Goal: Task Accomplishment & Management: Manage account settings

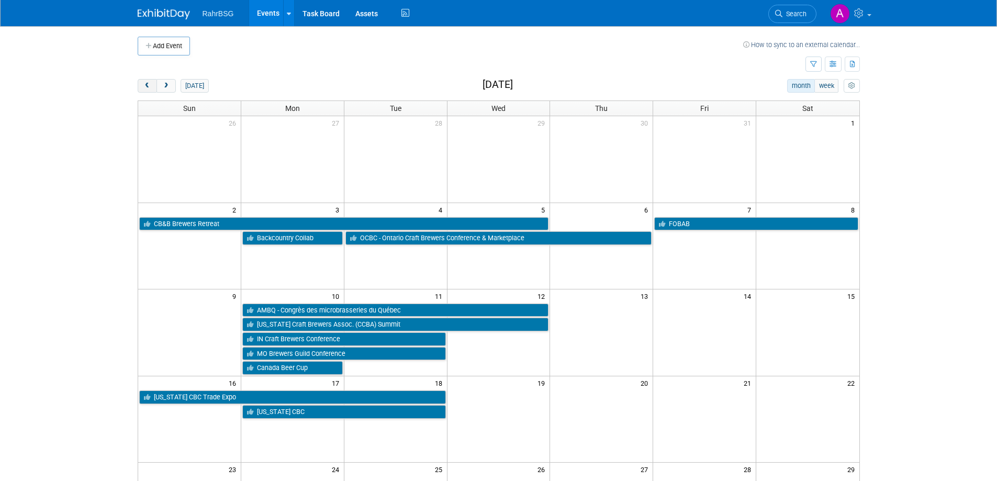
click at [147, 87] on span "prev" at bounding box center [147, 86] width 8 height 7
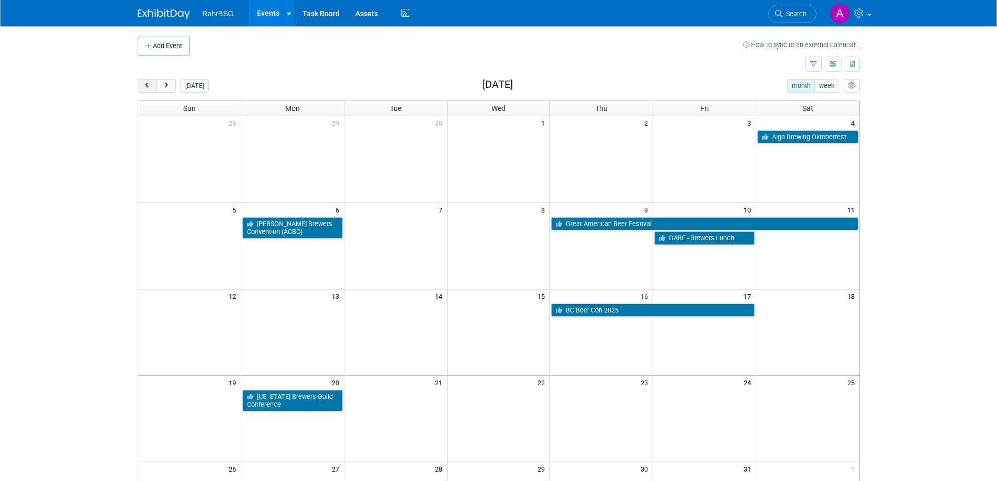
click at [147, 87] on span "prev" at bounding box center [147, 86] width 8 height 7
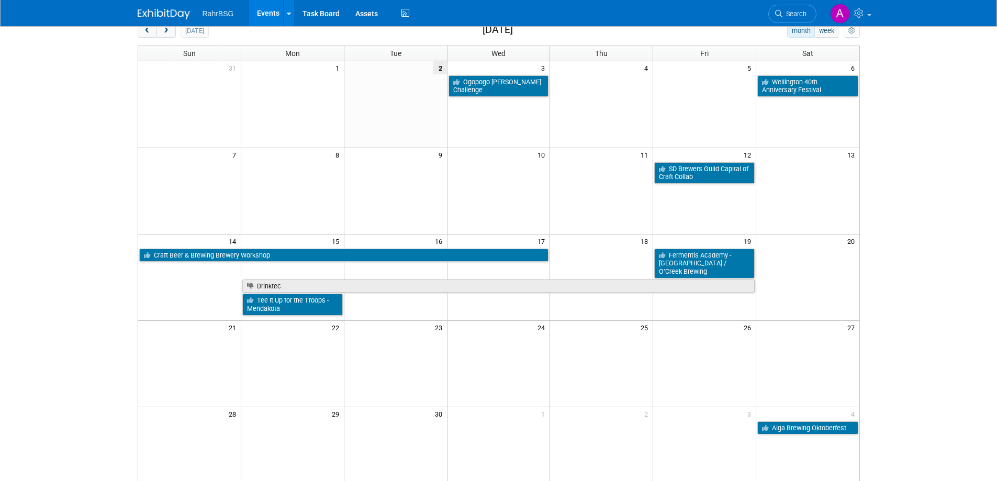
scroll to position [47, 0]
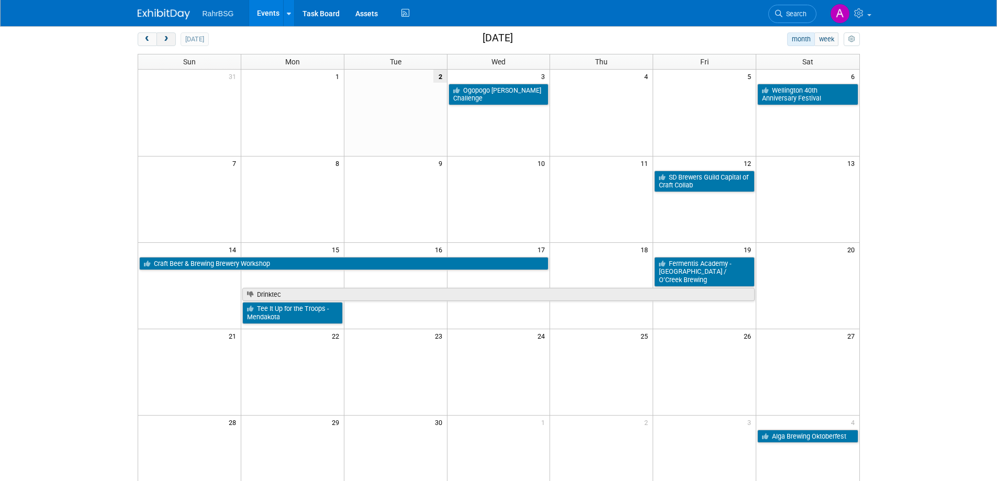
click at [170, 41] on span "next" at bounding box center [166, 39] width 8 height 7
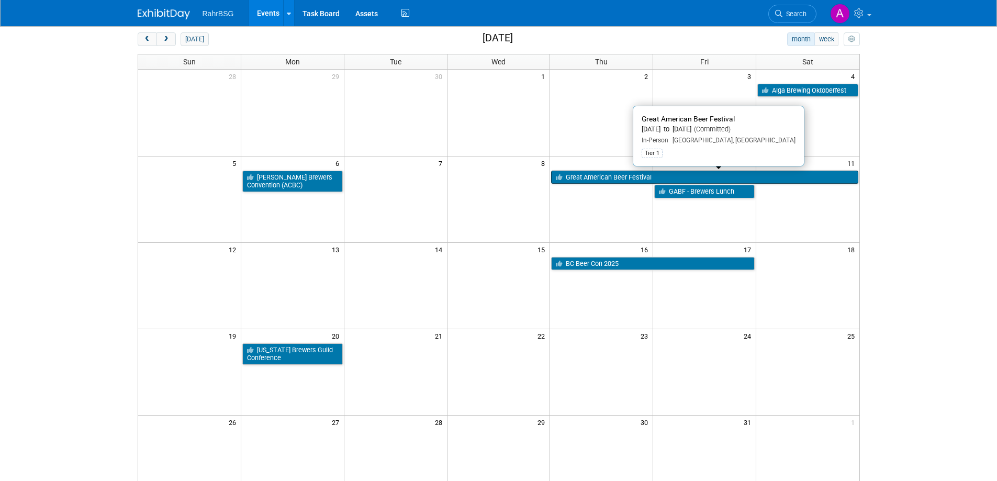
click at [643, 174] on link "Great American Beer Festival" at bounding box center [704, 178] width 307 height 14
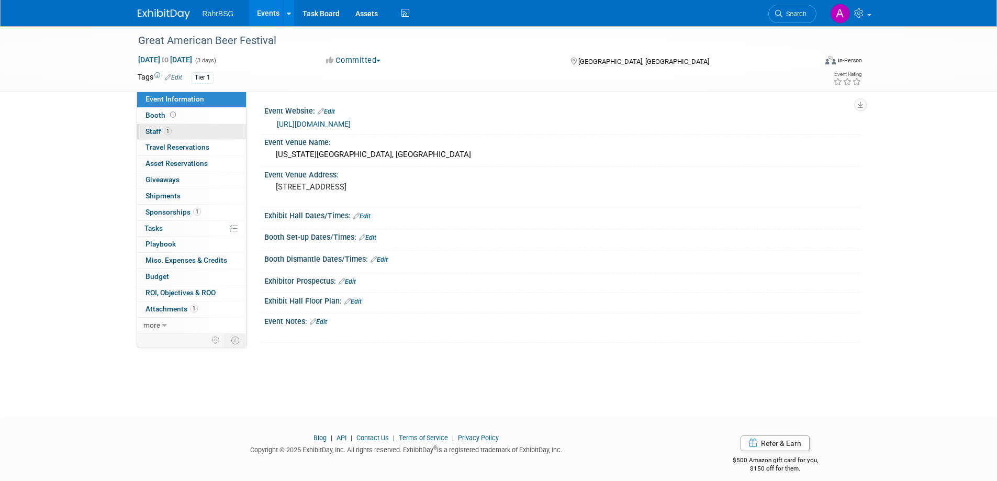
click at [153, 130] on span "Staff 1" at bounding box center [159, 131] width 26 height 8
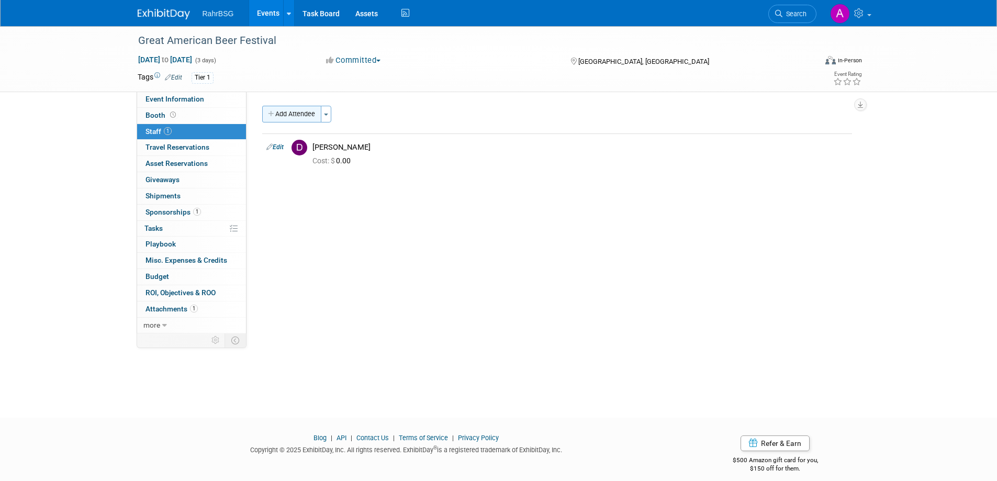
click at [301, 113] on button "Add Attendee" at bounding box center [291, 114] width 59 height 17
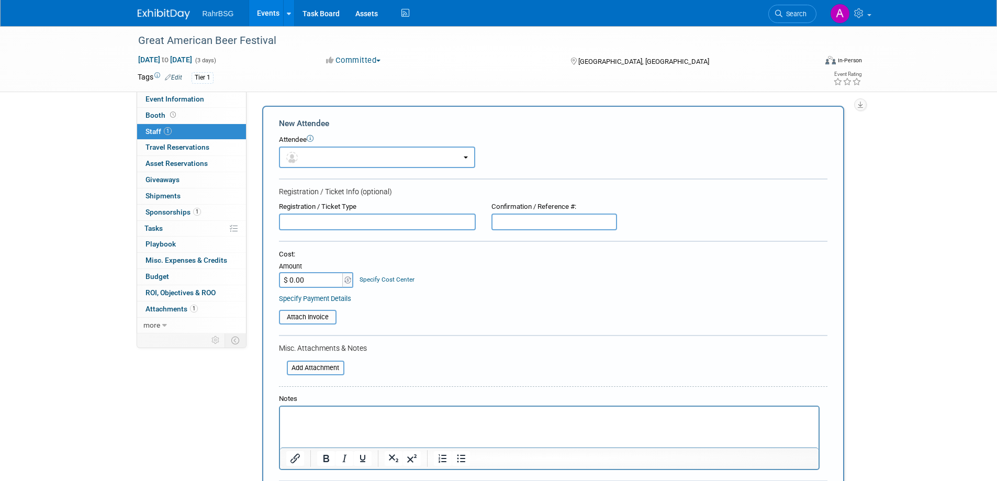
click at [320, 415] on p "Rich Text Area. Press ALT-0 for help." at bounding box center [549, 416] width 527 height 10
click at [152, 133] on span "Staff 1" at bounding box center [159, 131] width 26 height 8
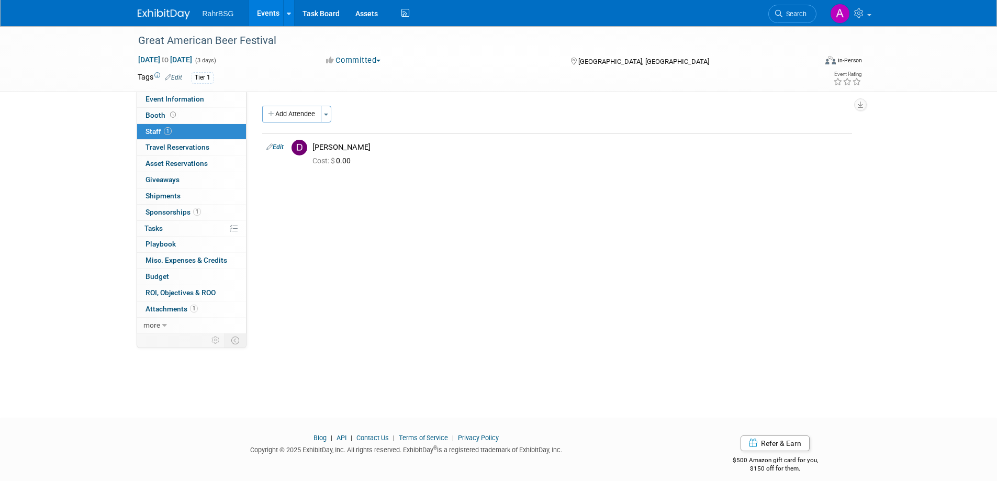
click at [152, 133] on span "Staff 1" at bounding box center [159, 131] width 26 height 8
click at [325, 151] on div "Dan Kearney" at bounding box center [581, 147] width 536 height 10
click at [275, 149] on link "Edit" at bounding box center [274, 146] width 17 height 7
select select "3bafa2c9-4d53-4fb0-8040-485d47d93410"
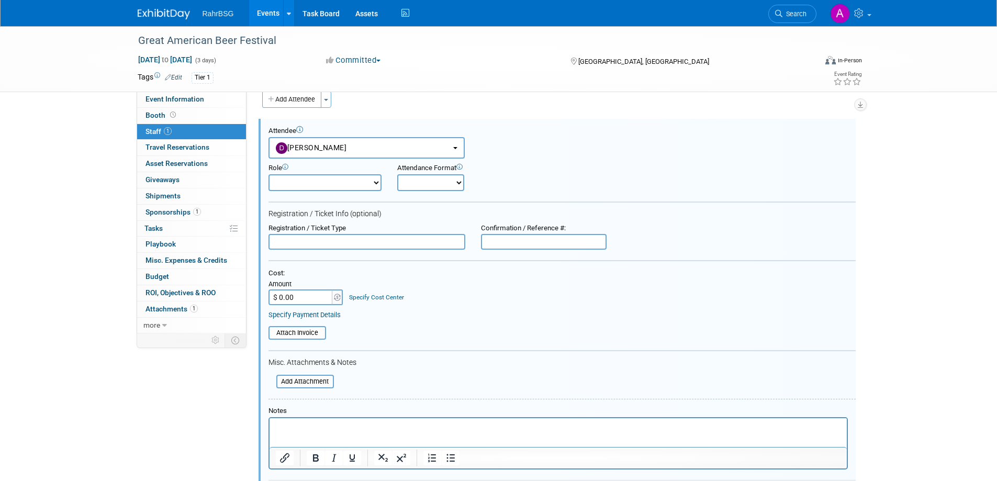
drag, startPoint x: 270, startPoint y: 428, endPoint x: 279, endPoint y: 425, distance: 9.1
click at [272, 427] on html at bounding box center [557, 425] width 577 height 15
click at [281, 426] on p "Rich Text Area. Press ALT-0 for help." at bounding box center [557, 427] width 565 height 10
drag, startPoint x: 293, startPoint y: 422, endPoint x: 242, endPoint y: 420, distance: 50.8
click at [269, 420] on html "Nicole Spak," at bounding box center [557, 425] width 577 height 15
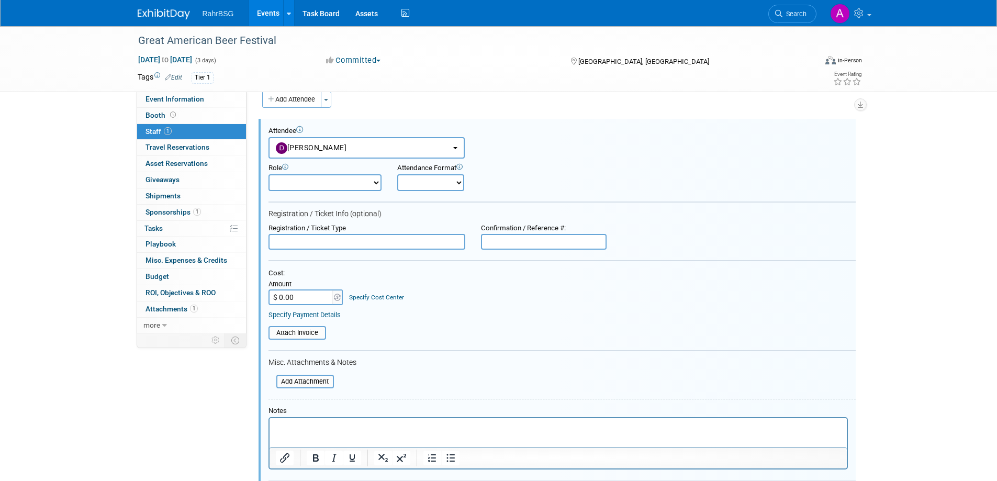
click at [182, 397] on div "Event Information Event Info Booth Booth 1 Staff 1 Staff 0 Travel Reservations …" at bounding box center [499, 270] width 738 height 516
click at [262, 3] on link "Events" at bounding box center [268, 13] width 38 height 26
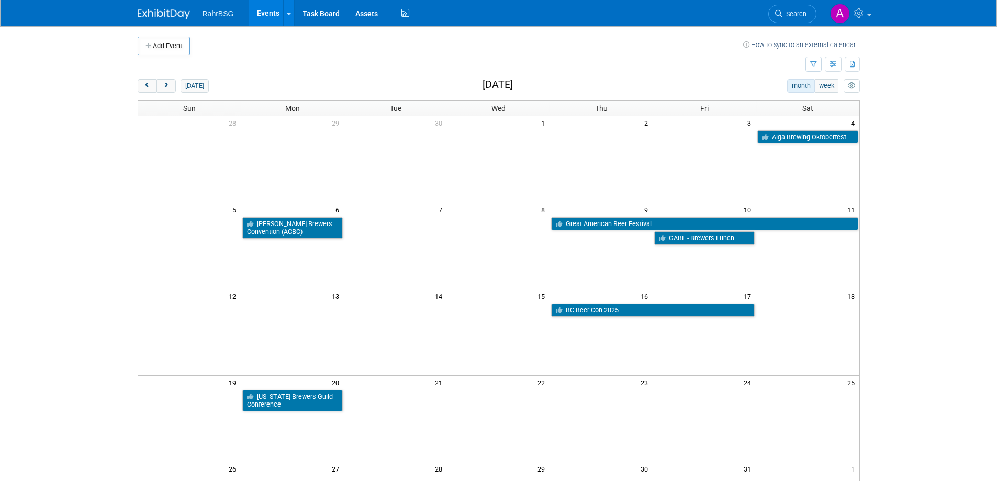
click at [265, 13] on link "Events" at bounding box center [268, 13] width 38 height 26
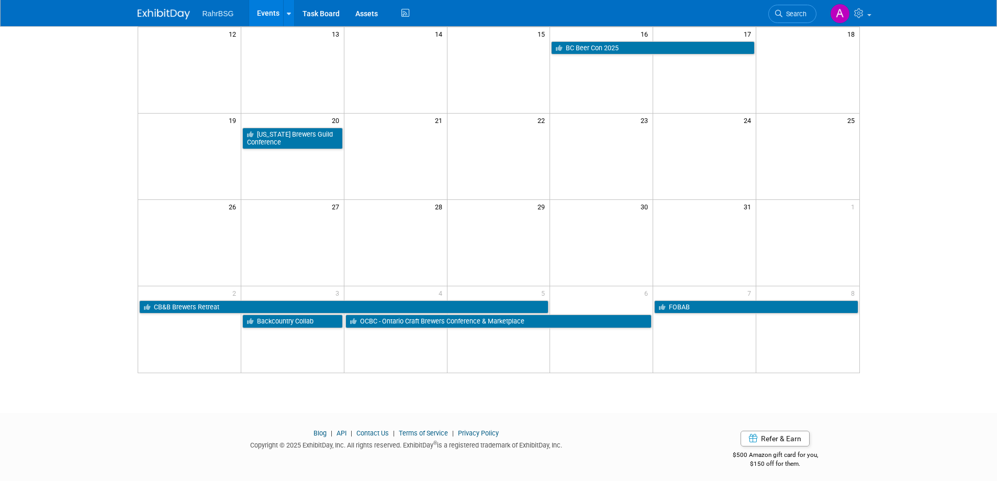
scroll to position [268, 0]
